Goal: Obtain resource: Download file/media

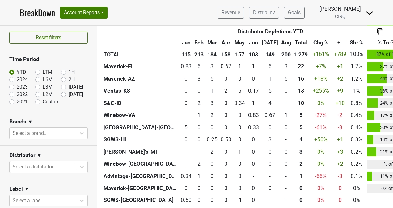
scroll to position [383, 0]
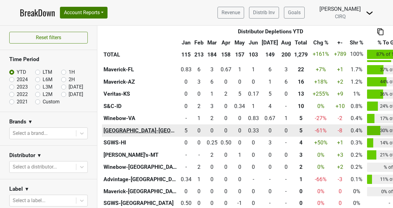
click at [127, 132] on th "Great Lakes-MI" at bounding box center [140, 130] width 77 height 12
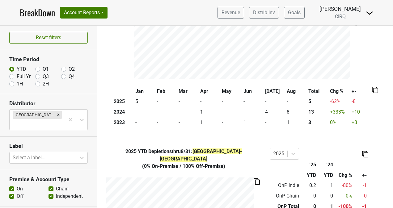
scroll to position [90, 0]
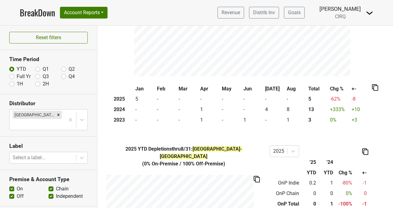
click at [43, 12] on link "BreakDown" at bounding box center [37, 12] width 35 height 13
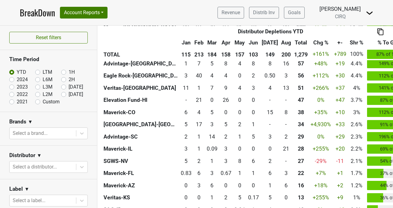
scroll to position [292, 0]
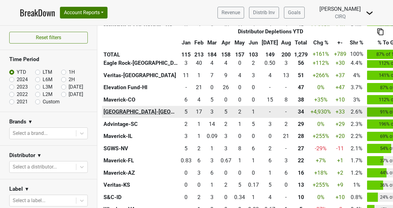
click at [130, 112] on th "Tramonte-OH" at bounding box center [140, 112] width 77 height 12
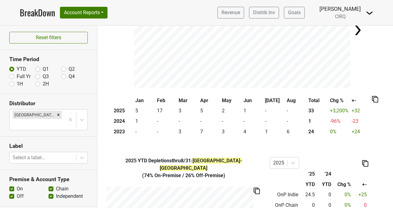
scroll to position [79, 0]
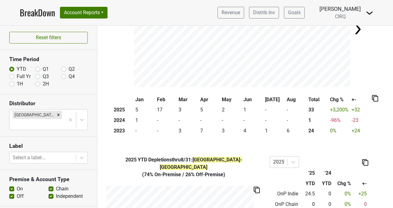
click at [121, 65] on div "YTD Depletions thru 8/31 : [GEOGRAPHIC_DATA]-[GEOGRAPHIC_DATA]" at bounding box center [245, 30] width 296 height 116
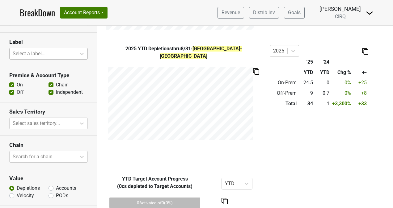
scroll to position [115, 0]
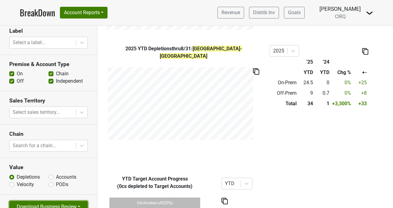
click at [56, 201] on button "Download Business Review" at bounding box center [48, 207] width 78 height 12
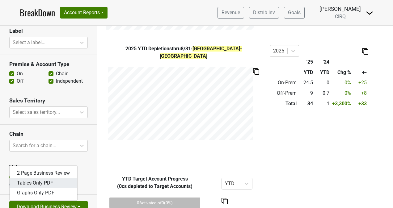
click at [56, 178] on link "Tables Only PDF" at bounding box center [44, 183] width 68 height 10
